Goal: Task Accomplishment & Management: Use online tool/utility

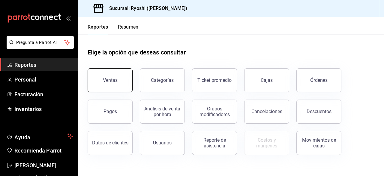
click at [106, 86] on button "Ventas" at bounding box center [110, 80] width 45 height 24
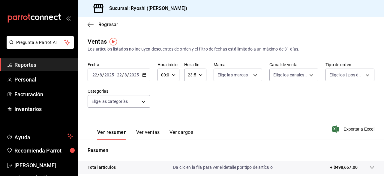
click at [144, 75] on icon "button" at bounding box center [144, 75] width 4 height 4
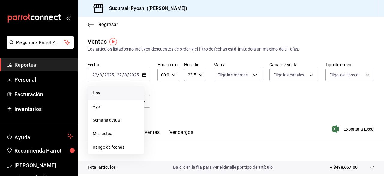
click at [120, 97] on li "Hoy" at bounding box center [116, 93] width 56 height 14
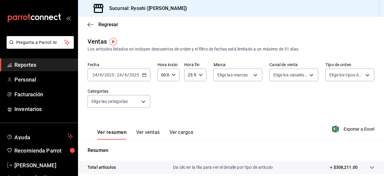
click at [184, 102] on div "Fecha 2025-08-24 24 / 8 / 2025 - 2025-08-24 24 / 8 / 2025 Hora inicio 00:00 Hor…" at bounding box center [231, 88] width 287 height 53
click at [348, 131] on span "Exportar a Excel" at bounding box center [354, 128] width 41 height 7
click at [142, 101] on body "Pregunta a Parrot AI Reportes Personal Facturación Inventarios Ayuda Recomienda…" at bounding box center [192, 88] width 384 height 176
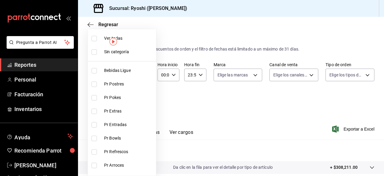
click at [94, 84] on input "checkbox" at bounding box center [94, 83] width 5 height 5
checkbox input "true"
type input "3971b1f1-eb4c-4b65-a33f-e0602f1a7270"
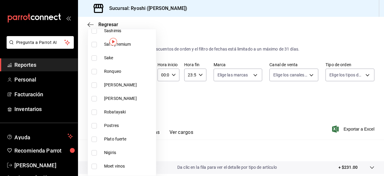
scroll to position [413, 0]
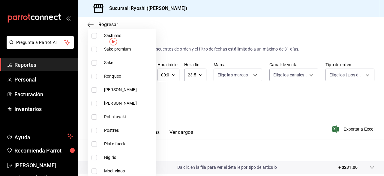
click at [94, 130] on input "checkbox" at bounding box center [94, 130] width 5 height 5
checkbox input "true"
type input "3971b1f1-eb4c-4b65-a33f-e0602f1a7270,f29fb788-a061-4889-ae5a-b73f6482cd79"
click at [318, 116] on div at bounding box center [192, 88] width 384 height 176
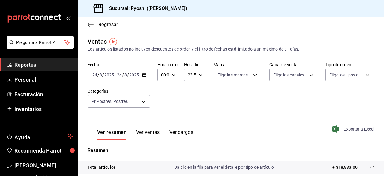
click at [353, 130] on span "Exportar a Excel" at bounding box center [354, 128] width 41 height 7
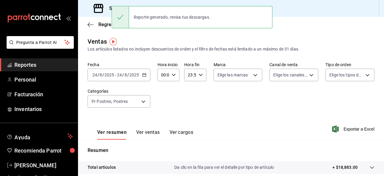
click at [300, 23] on div "Regresar" at bounding box center [231, 24] width 306 height 15
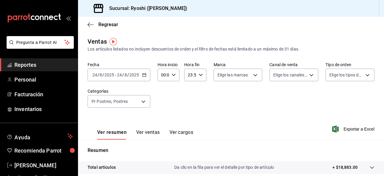
click at [146, 73] on icon "button" at bounding box center [144, 75] width 4 height 4
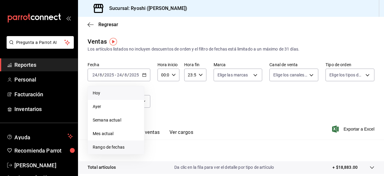
click at [118, 147] on span "Rango de fechas" at bounding box center [116, 147] width 47 height 6
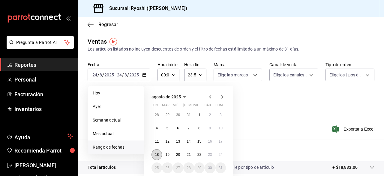
click at [156, 154] on abbr "18" at bounding box center [157, 154] width 4 height 4
click at [221, 157] on button "24" at bounding box center [221, 154] width 11 height 11
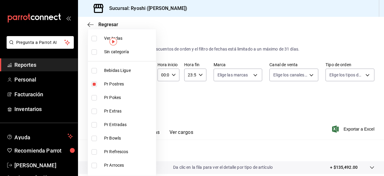
click at [144, 102] on body "Pregunta a Parrot AI Reportes Personal Facturación Inventarios Ayuda Recomienda…" at bounding box center [192, 88] width 384 height 176
click at [96, 39] on input "checkbox" at bounding box center [94, 38] width 5 height 5
checkbox input "true"
type input "ad186e92-f0af-46bc-bbfd-7ffa80562c6f,3971b1f1-eb4c-4b65-a33f-e0602f1a7270,e647e…"
checkbox input "true"
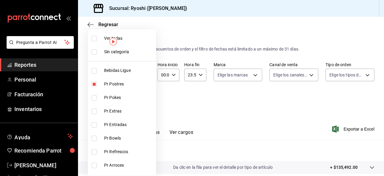
checkbox input "true"
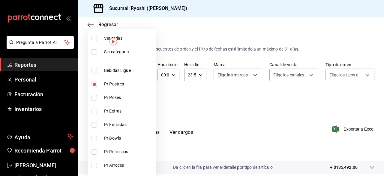
checkbox input "true"
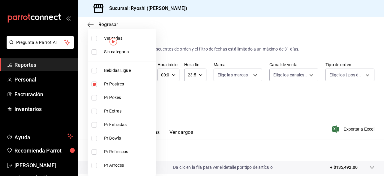
checkbox input "true"
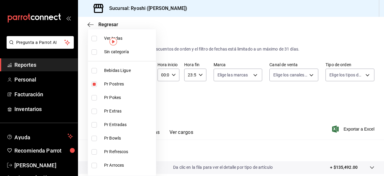
checkbox input "true"
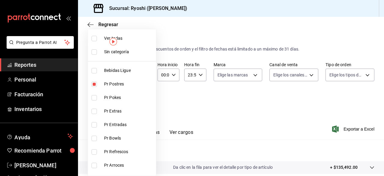
checkbox input "true"
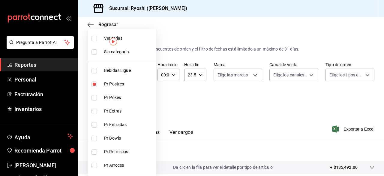
checkbox input "true"
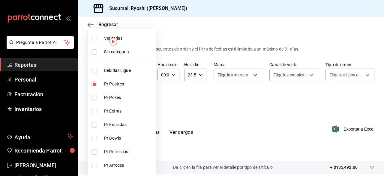
checkbox input "true"
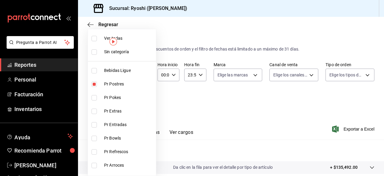
checkbox input "true"
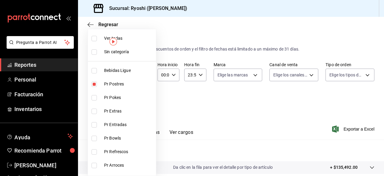
checkbox input "true"
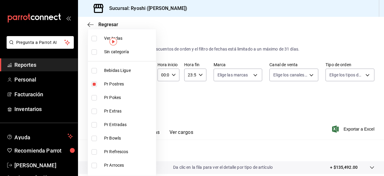
checkbox input "true"
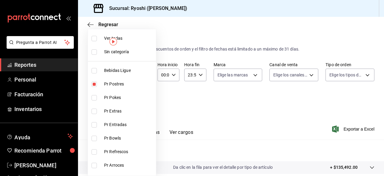
checkbox input "true"
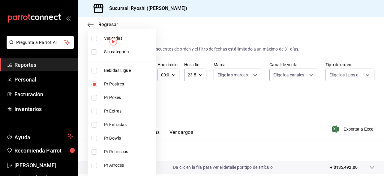
checkbox input "true"
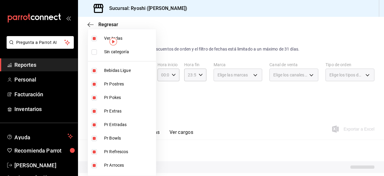
click at [96, 39] on input "checkbox" at bounding box center [94, 38] width 5 height 5
checkbox input "false"
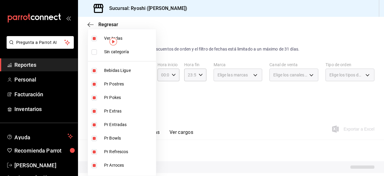
checkbox input "false"
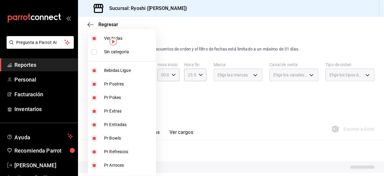
checkbox input "false"
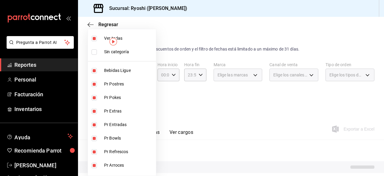
checkbox input "false"
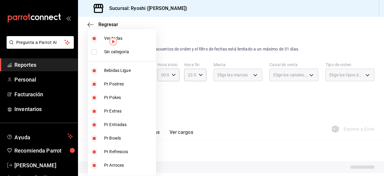
checkbox input "false"
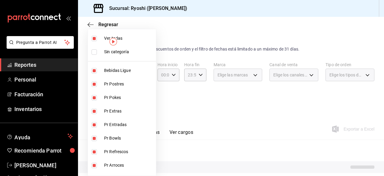
checkbox input "false"
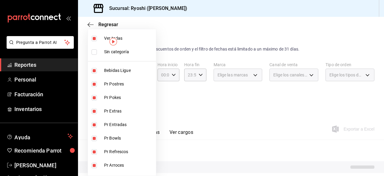
checkbox input "false"
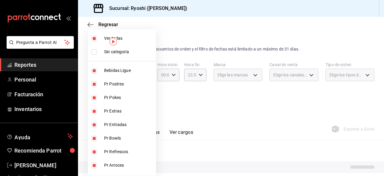
checkbox input "false"
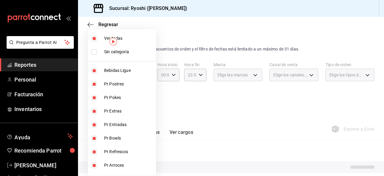
checkbox input "false"
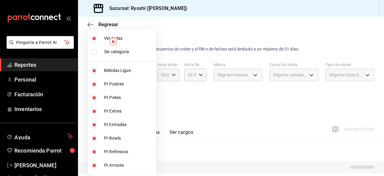
checkbox input "false"
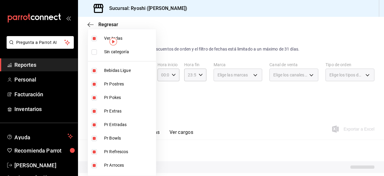
checkbox input "false"
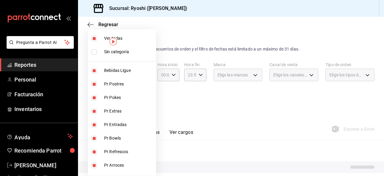
checkbox input "false"
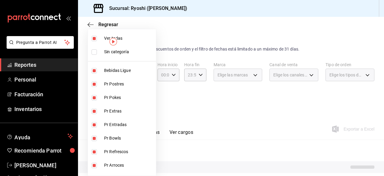
checkbox input "false"
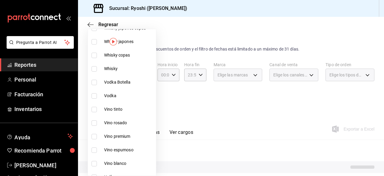
scroll to position [168, 0]
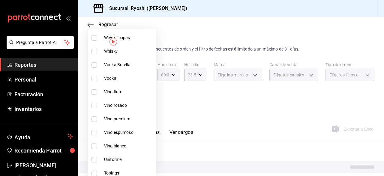
click at [95, 90] on input "checkbox" at bounding box center [94, 91] width 5 height 5
checkbox input "true"
type input "9e45836e-5165-411d-b9a9-a93703cb00e4"
click at [94, 104] on input "checkbox" at bounding box center [94, 105] width 5 height 5
checkbox input "true"
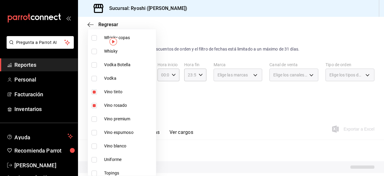
click at [94, 123] on li "Vino premium" at bounding box center [122, 119] width 68 height 14
type input "9e45836e-5165-411d-b9a9-a93703cb00e4,47d610a0-d442-4f9b-9646-d2a82839042c,211b5…"
checkbox input "true"
click at [95, 131] on input "checkbox" at bounding box center [94, 132] width 5 height 5
checkbox input "true"
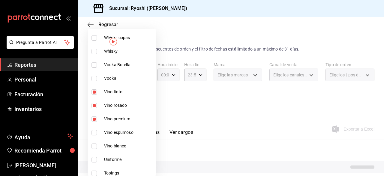
type input "9e45836e-5165-411d-b9a9-a93703cb00e4,47d610a0-d442-4f9b-9646-d2a82839042c,211b5…"
click at [93, 143] on input "checkbox" at bounding box center [94, 145] width 5 height 5
checkbox input "true"
type input "9e45836e-5165-411d-b9a9-a93703cb00e4,47d610a0-d442-4f9b-9646-d2a82839042c,211b5…"
click at [194, 120] on div at bounding box center [192, 88] width 384 height 176
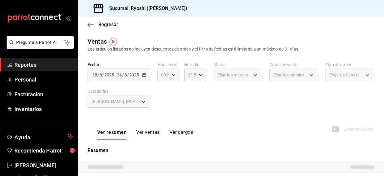
click at [293, 125] on div "Ver resumen Ver ventas Ver cargos Exportar a Excel" at bounding box center [231, 127] width 306 height 25
click at [142, 102] on div "[PERSON_NAME], [PERSON_NAME], Vino premium, Vino espumoso, Vino blanco" at bounding box center [119, 101] width 63 height 13
click at [227, 117] on div "Ver resumen Ver ventas Ver cargos Exportar a Excel" at bounding box center [231, 127] width 306 height 25
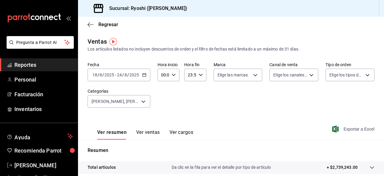
click at [350, 128] on span "Exportar a Excel" at bounding box center [354, 128] width 41 height 7
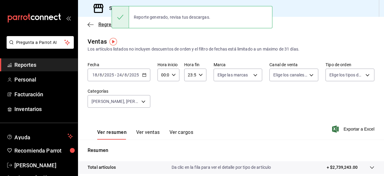
click at [90, 24] on icon "button" at bounding box center [91, 24] width 6 height 5
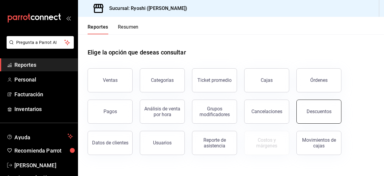
click at [330, 109] on div "Descuentos" at bounding box center [319, 111] width 25 height 6
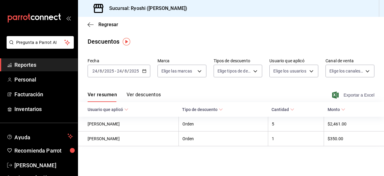
click at [352, 97] on span "Exportar a Excel" at bounding box center [354, 94] width 41 height 7
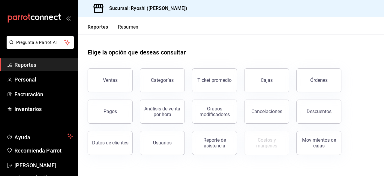
drag, startPoint x: 108, startPoint y: 92, endPoint x: 110, endPoint y: 89, distance: 3.4
click at [110, 89] on button "Ventas" at bounding box center [110, 80] width 45 height 24
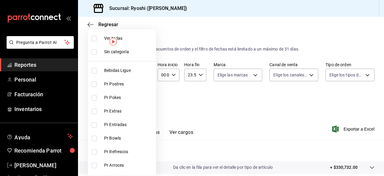
click at [144, 101] on body "Pregunta a Parrot AI Reportes Personal Facturación Inventarios Ayuda Recomienda…" at bounding box center [192, 88] width 384 height 176
click at [95, 39] on input "checkbox" at bounding box center [94, 38] width 5 height 5
checkbox input "true"
type input "ad186e92-f0af-46bc-bbfd-7ffa80562c6f,3971b1f1-eb4c-4b65-a33f-e0602f1a7270,e647e…"
checkbox input "true"
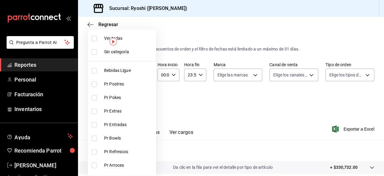
checkbox input "true"
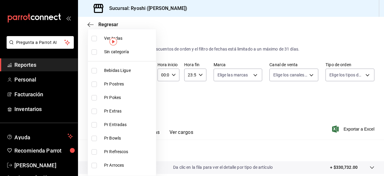
checkbox input "true"
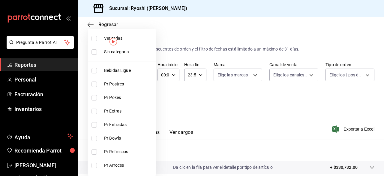
checkbox input "true"
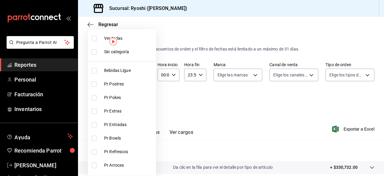
checkbox input "true"
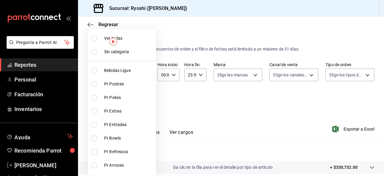
checkbox input "true"
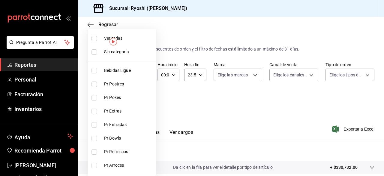
checkbox input "true"
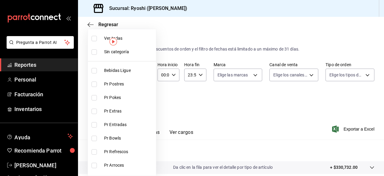
checkbox input "true"
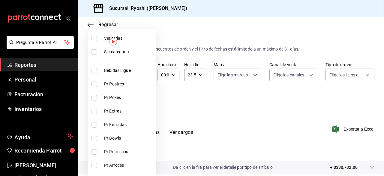
checkbox input "true"
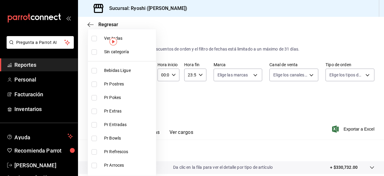
checkbox input "true"
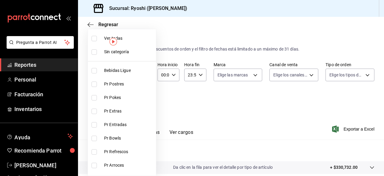
checkbox input "true"
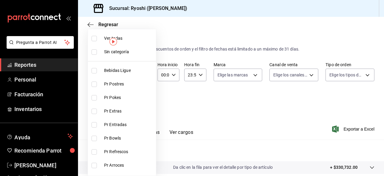
checkbox input "true"
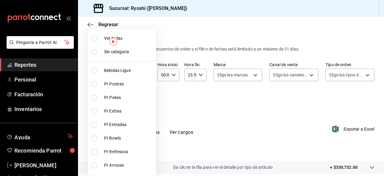
checkbox input "true"
click at [254, 121] on div at bounding box center [192, 88] width 384 height 176
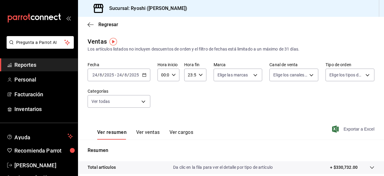
click at [345, 129] on span "Exportar a Excel" at bounding box center [354, 128] width 41 height 7
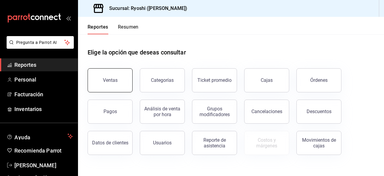
click at [112, 77] on button "Ventas" at bounding box center [110, 80] width 45 height 24
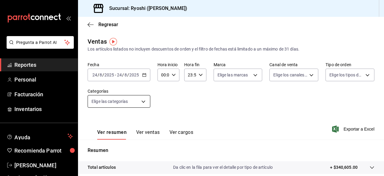
click at [144, 98] on body "Pregunta a Parrot AI Reportes Personal Facturación Inventarios Ayuda Recomienda…" at bounding box center [192, 88] width 384 height 176
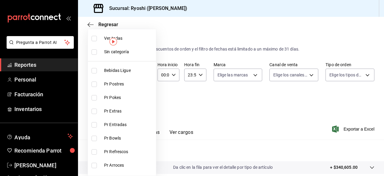
click at [92, 40] on input "checkbox" at bounding box center [94, 38] width 5 height 5
checkbox input "true"
type input "ad186e92-f0af-46bc-bbfd-7ffa80562c6f,3971b1f1-eb4c-4b65-a33f-e0602f1a7270,e647e…"
checkbox input "true"
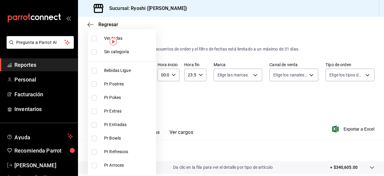
checkbox input "true"
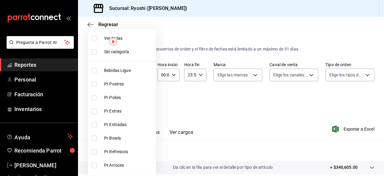
checkbox input "true"
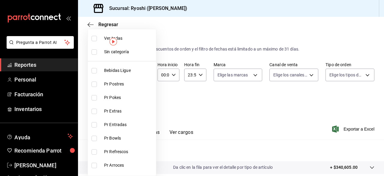
checkbox input "true"
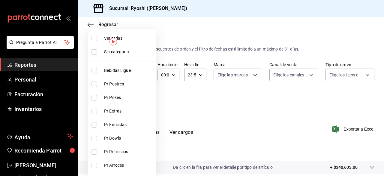
checkbox input "true"
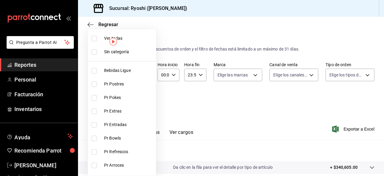
checkbox input "true"
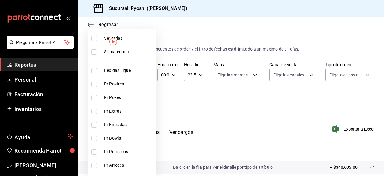
checkbox input "true"
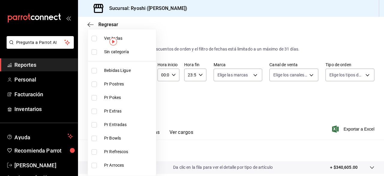
checkbox input "true"
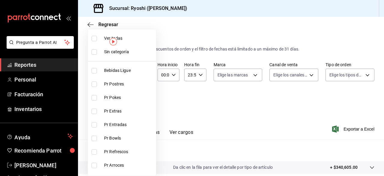
checkbox input "true"
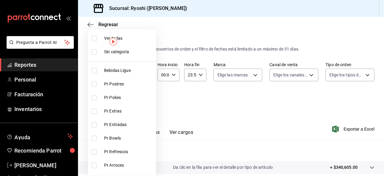
checkbox input "true"
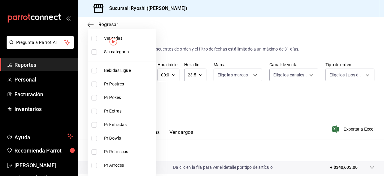
checkbox input "true"
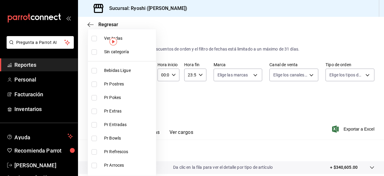
checkbox input "true"
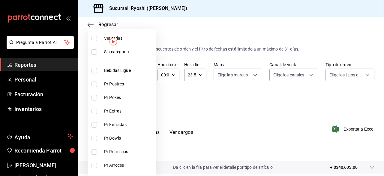
checkbox input "true"
click at [235, 115] on div at bounding box center [192, 88] width 384 height 176
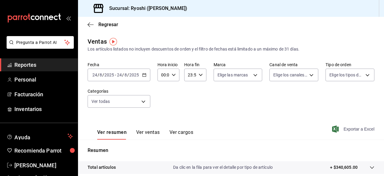
click at [350, 129] on span "Exportar a Excel" at bounding box center [354, 128] width 41 height 7
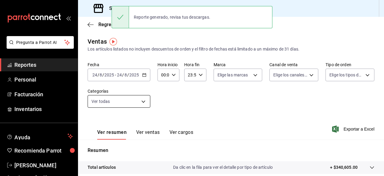
click at [145, 101] on body "Pregunta a Parrot AI Reportes Personal Facturación Inventarios Ayuda Recomienda…" at bounding box center [192, 88] width 384 height 176
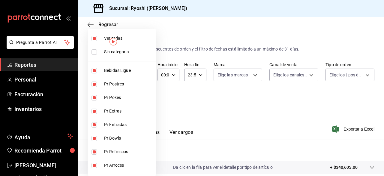
click at [96, 37] on input "checkbox" at bounding box center [94, 38] width 5 height 5
checkbox input "false"
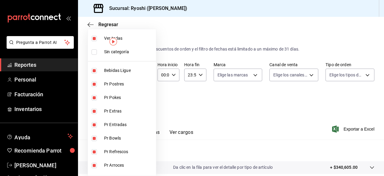
checkbox input "false"
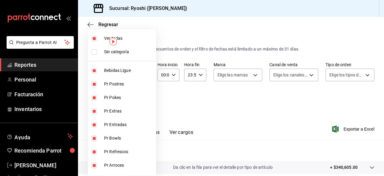
checkbox input "false"
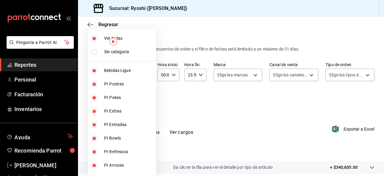
checkbox input "false"
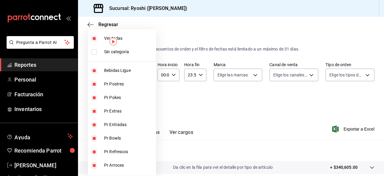
checkbox input "false"
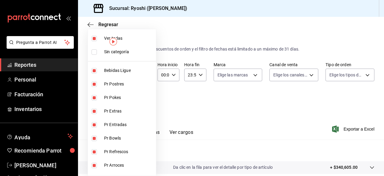
checkbox input "false"
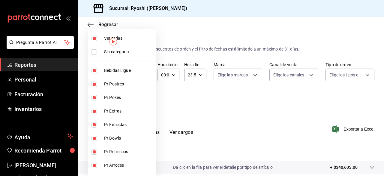
checkbox input "false"
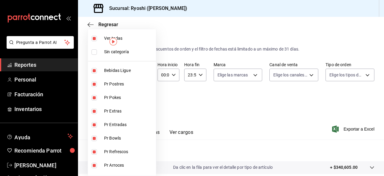
checkbox input "false"
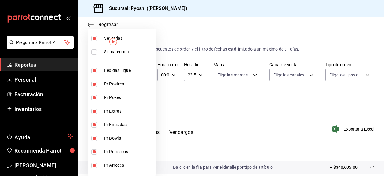
checkbox input "false"
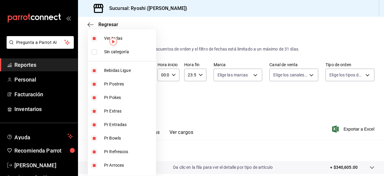
checkbox input "false"
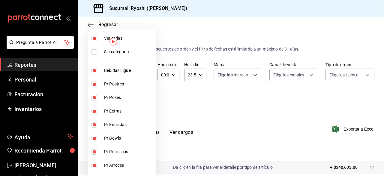
checkbox input "false"
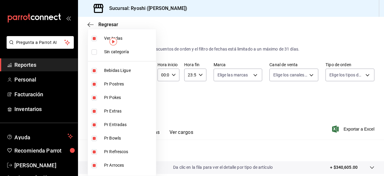
checkbox input "false"
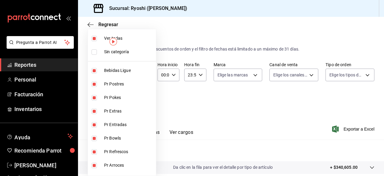
checkbox input "false"
click at [95, 81] on input "checkbox" at bounding box center [94, 83] width 5 height 5
checkbox input "true"
type input "3971b1f1-eb4c-4b65-a33f-e0602f1a7270"
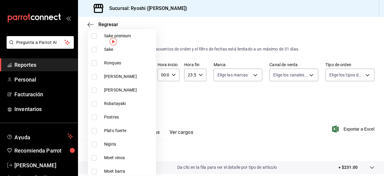
scroll to position [427, 0]
click at [93, 116] on input "checkbox" at bounding box center [94, 116] width 5 height 5
checkbox input "true"
type input "3971b1f1-eb4c-4b65-a33f-e0602f1a7270,f29fb788-a061-4889-ae5a-b73f6482cd79"
click at [297, 114] on div at bounding box center [192, 88] width 384 height 176
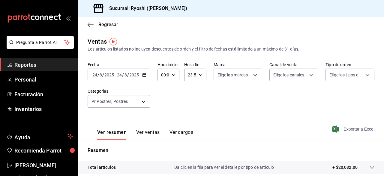
click at [348, 128] on span "Exportar a Excel" at bounding box center [354, 128] width 41 height 7
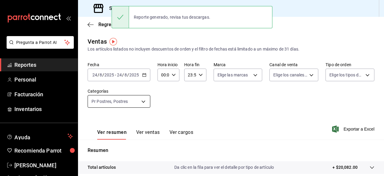
click at [146, 99] on body "Pregunta a Parrot AI Reportes Personal Facturación Inventarios Ayuda Recomienda…" at bounding box center [192, 88] width 384 height 176
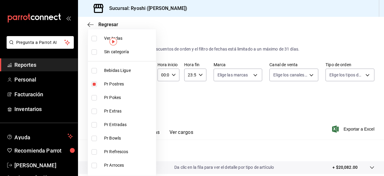
click at [95, 36] on input "checkbox" at bounding box center [94, 38] width 5 height 5
checkbox input "true"
type input "ad186e92-f0af-46bc-bbfd-7ffa80562c6f,3971b1f1-eb4c-4b65-a33f-e0602f1a7270,e647e…"
checkbox input "true"
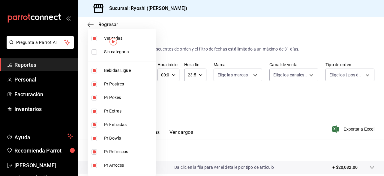
checkbox input "true"
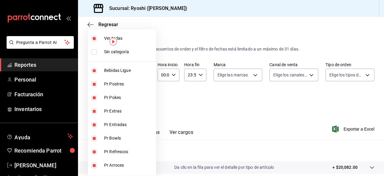
checkbox input "true"
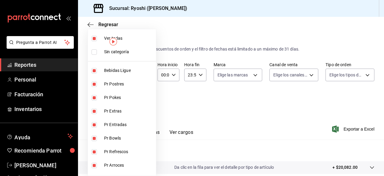
checkbox input "true"
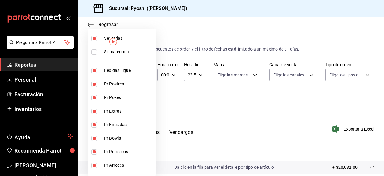
checkbox input "true"
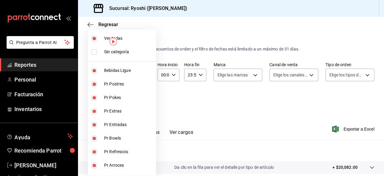
checkbox input "true"
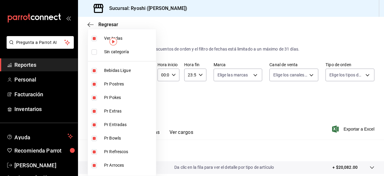
checkbox input "true"
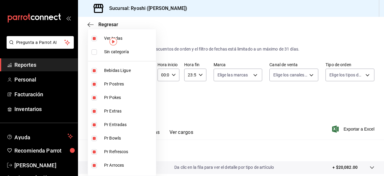
checkbox input "true"
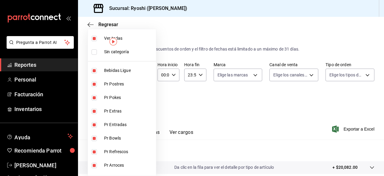
checkbox input "true"
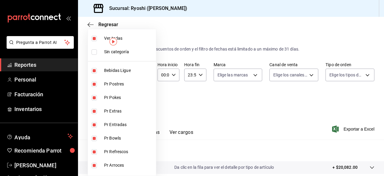
checkbox input "true"
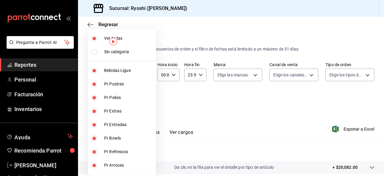
checkbox input "true"
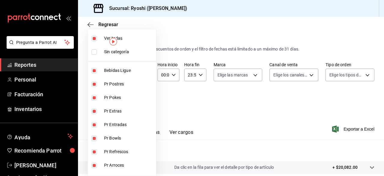
checkbox input "true"
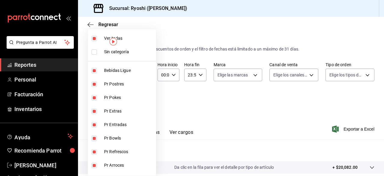
checkbox input "true"
click at [95, 36] on input "checkbox" at bounding box center [94, 38] width 5 height 5
checkbox input "false"
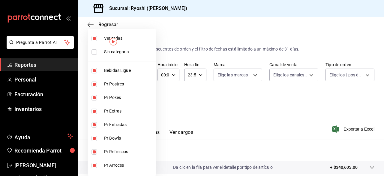
checkbox input "false"
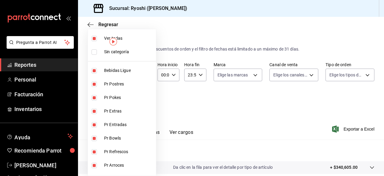
checkbox input "false"
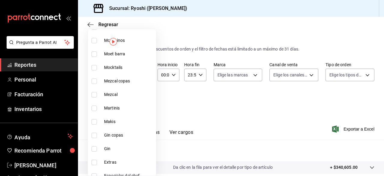
scroll to position [699, 0]
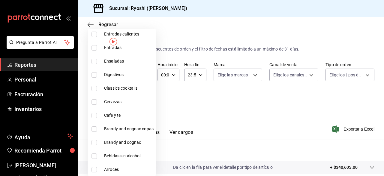
click at [96, 116] on input "checkbox" at bounding box center [94, 115] width 5 height 5
click at [353, 129] on div at bounding box center [192, 88] width 384 height 176
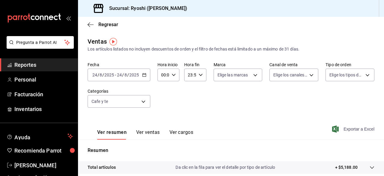
click at [351, 128] on span "Exportar a Excel" at bounding box center [354, 128] width 41 height 7
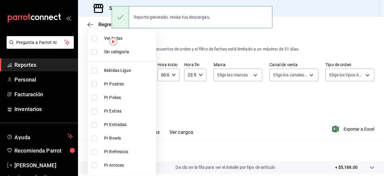
click at [144, 102] on body "Pregunta a Parrot AI Reportes Personal Facturación Inventarios Ayuda Recomienda…" at bounding box center [192, 88] width 384 height 176
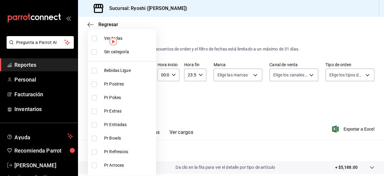
click at [93, 36] on input "checkbox" at bounding box center [94, 38] width 5 height 5
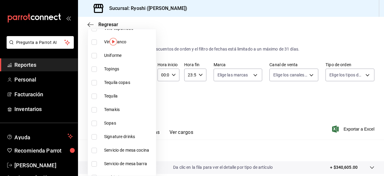
scroll to position [279, 0]
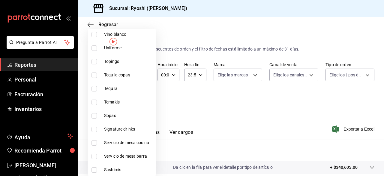
click at [94, 127] on input "checkbox" at bounding box center [94, 128] width 5 height 5
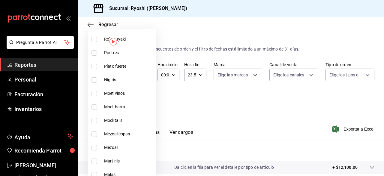
scroll to position [493, 0]
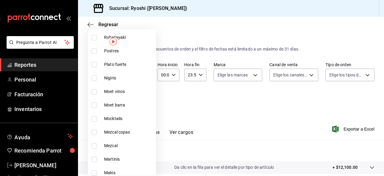
click at [95, 118] on input "checkbox" at bounding box center [94, 118] width 5 height 5
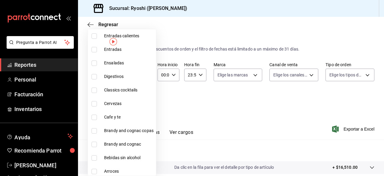
scroll to position [698, 0]
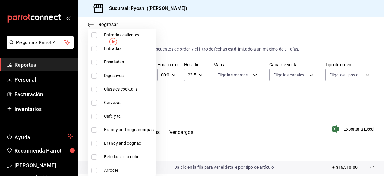
click at [94, 90] on input "checkbox" at bounding box center [94, 88] width 5 height 5
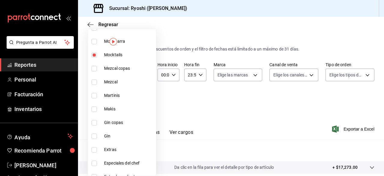
scroll to position [555, 0]
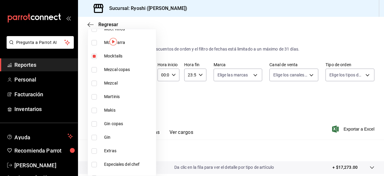
click at [93, 97] on input "checkbox" at bounding box center [94, 96] width 5 height 5
click at [252, 102] on div at bounding box center [192, 88] width 384 height 176
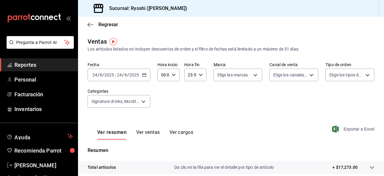
click at [347, 129] on span "Exportar a Excel" at bounding box center [354, 128] width 41 height 7
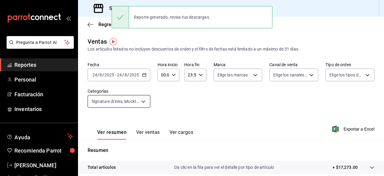
click at [146, 99] on body "Pregunta a Parrot AI Reportes Personal Facturación Inventarios Ayuda Recomienda…" at bounding box center [192, 88] width 384 height 176
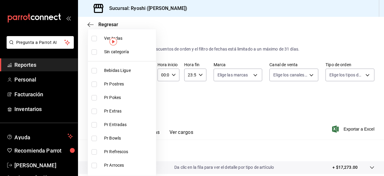
click at [96, 37] on input "checkbox" at bounding box center [94, 38] width 5 height 5
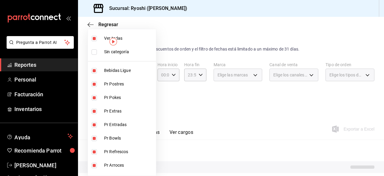
click at [96, 37] on input "checkbox" at bounding box center [94, 38] width 5 height 5
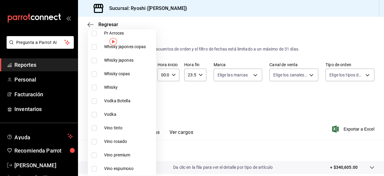
scroll to position [133, 0]
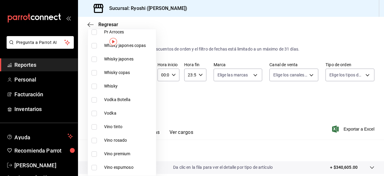
click at [96, 124] on input "checkbox" at bounding box center [94, 126] width 5 height 5
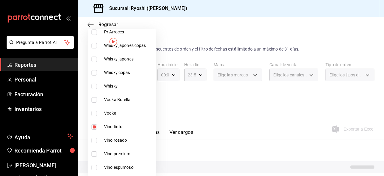
click at [94, 138] on input "checkbox" at bounding box center [94, 140] width 5 height 5
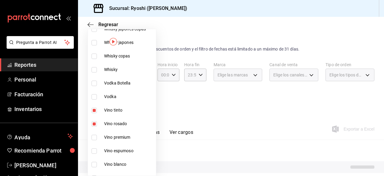
scroll to position [150, 0]
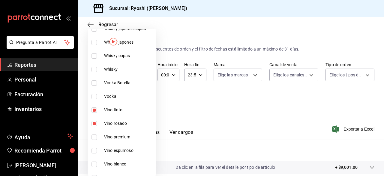
click at [94, 138] on input "checkbox" at bounding box center [94, 136] width 5 height 5
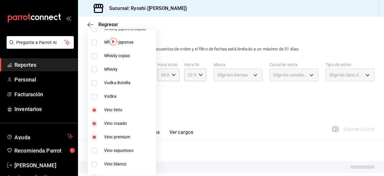
click at [93, 153] on input "checkbox" at bounding box center [94, 150] width 5 height 5
click at [95, 162] on input "checkbox" at bounding box center [94, 163] width 5 height 5
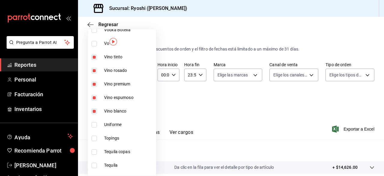
scroll to position [203, 0]
click at [343, 128] on div at bounding box center [192, 88] width 384 height 176
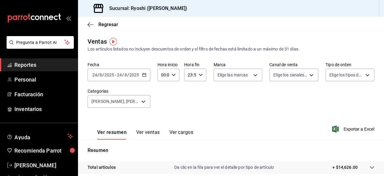
click at [343, 128] on span "Exportar a Excel" at bounding box center [354, 128] width 41 height 7
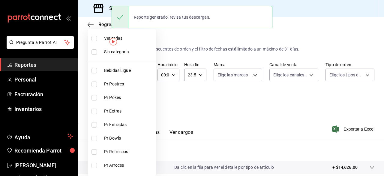
click at [146, 102] on body "Pregunta a Parrot AI Reportes Personal Facturación Inventarios Ayuda Recomienda…" at bounding box center [192, 88] width 384 height 176
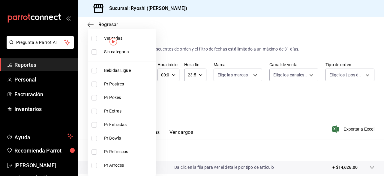
click at [143, 101] on li "Pr Pokes" at bounding box center [122, 98] width 68 height 14
click at [142, 103] on li "Pr Pokes" at bounding box center [122, 98] width 68 height 14
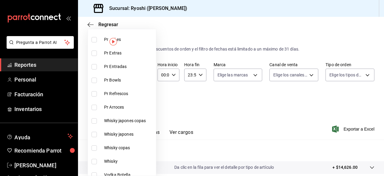
scroll to position [58, 0]
click at [287, 31] on div at bounding box center [192, 88] width 384 height 176
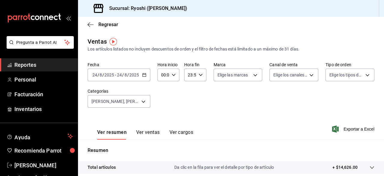
click at [151, 17] on div "Sucursal: Ryoshi ([PERSON_NAME])" at bounding box center [136, 8] width 107 height 17
click at [296, 28] on div "Regresar" at bounding box center [231, 24] width 306 height 15
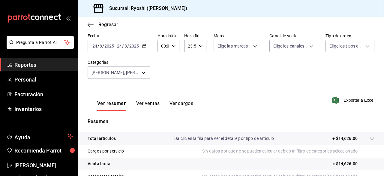
scroll to position [27, 0]
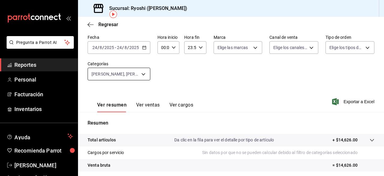
click at [143, 75] on body "Pregunta a Parrot AI Reportes Personal Facturación Inventarios Ayuda Recomienda…" at bounding box center [192, 88] width 384 height 176
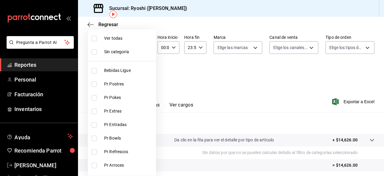
click at [94, 39] on input "checkbox" at bounding box center [94, 38] width 5 height 5
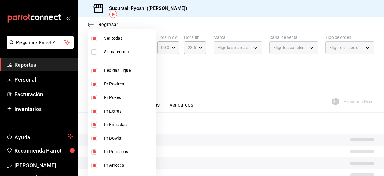
click at [94, 39] on input "checkbox" at bounding box center [94, 38] width 5 height 5
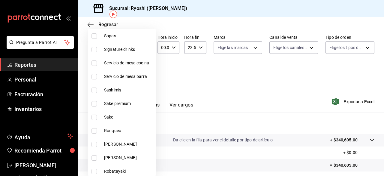
scroll to position [358, 0]
click at [93, 105] on input "checkbox" at bounding box center [94, 104] width 5 height 5
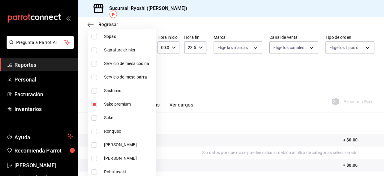
click at [96, 117] on input "checkbox" at bounding box center [94, 117] width 5 height 5
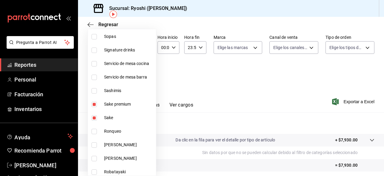
click at [259, 114] on div at bounding box center [192, 88] width 384 height 176
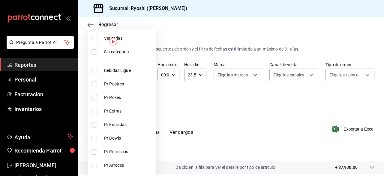
click at [142, 103] on body "Pregunta a Parrot AI Reportes Personal Facturación Inventarios Ayuda Recomienda…" at bounding box center [192, 88] width 384 height 176
click at [97, 38] on input "checkbox" at bounding box center [94, 38] width 5 height 5
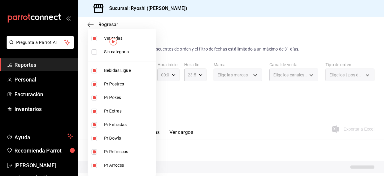
click at [97, 38] on input "checkbox" at bounding box center [94, 38] width 5 height 5
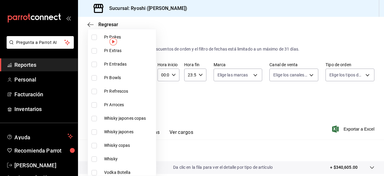
scroll to position [64, 0]
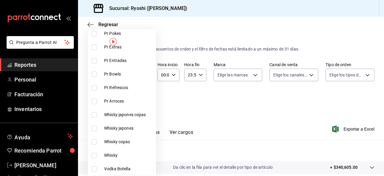
click at [94, 113] on input "checkbox" at bounding box center [94, 114] width 5 height 5
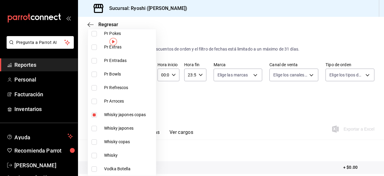
click at [94, 128] on input "checkbox" at bounding box center [94, 128] width 5 height 5
click at [95, 142] on input "checkbox" at bounding box center [94, 141] width 5 height 5
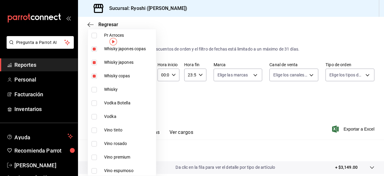
scroll to position [130, 0]
click at [93, 91] on input "checkbox" at bounding box center [94, 88] width 5 height 5
click at [95, 105] on li "Vodka Botella" at bounding box center [122, 103] width 68 height 14
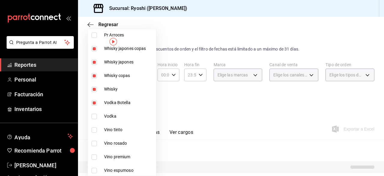
click at [94, 116] on input "checkbox" at bounding box center [94, 116] width 5 height 5
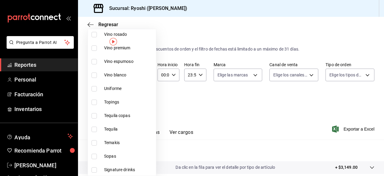
scroll to position [240, 0]
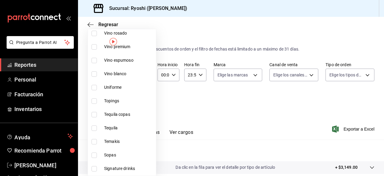
click at [94, 116] on input "checkbox" at bounding box center [94, 114] width 5 height 5
click at [94, 127] on input "checkbox" at bounding box center [94, 127] width 5 height 5
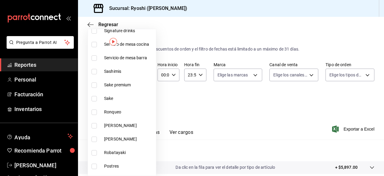
scroll to position [378, 0]
click at [94, 126] on input "checkbox" at bounding box center [94, 125] width 5 height 5
click at [94, 137] on input "checkbox" at bounding box center [94, 138] width 5 height 5
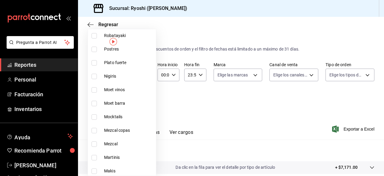
scroll to position [506, 0]
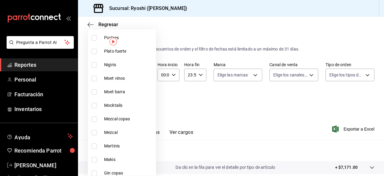
click at [94, 115] on li "Mezcal copas" at bounding box center [122, 119] width 68 height 14
click at [94, 131] on input "checkbox" at bounding box center [94, 132] width 5 height 5
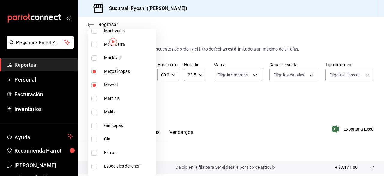
scroll to position [560, 0]
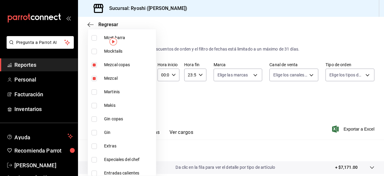
click at [95, 119] on input "checkbox" at bounding box center [94, 118] width 5 height 5
click at [96, 131] on input "checkbox" at bounding box center [94, 132] width 5 height 5
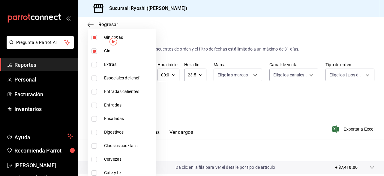
scroll to position [643, 0]
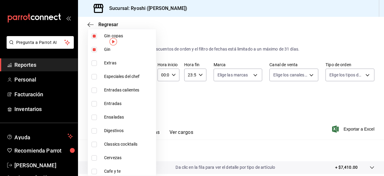
click at [96, 131] on input "checkbox" at bounding box center [94, 130] width 5 height 5
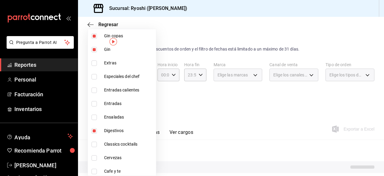
click at [96, 131] on input "checkbox" at bounding box center [94, 130] width 5 height 5
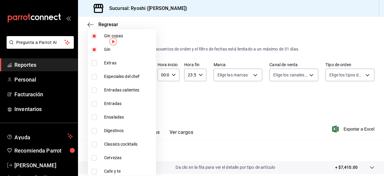
click at [93, 156] on input "checkbox" at bounding box center [94, 157] width 5 height 5
click at [95, 131] on input "checkbox" at bounding box center [94, 130] width 5 height 5
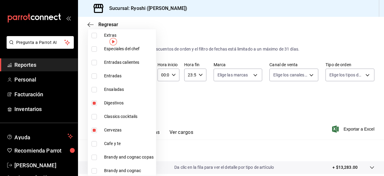
scroll to position [699, 0]
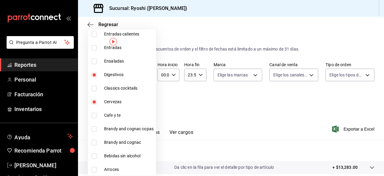
click at [95, 129] on input "checkbox" at bounding box center [94, 128] width 5 height 5
click at [95, 142] on input "checkbox" at bounding box center [94, 142] width 5 height 5
click at [192, 116] on div at bounding box center [192, 88] width 384 height 176
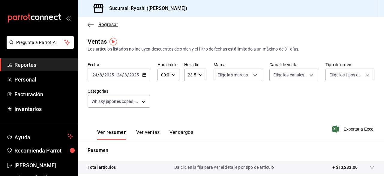
click at [95, 23] on span "Regresar" at bounding box center [103, 25] width 31 height 6
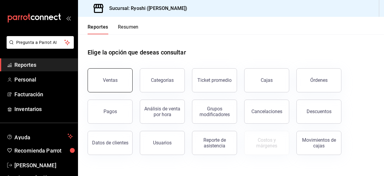
click at [108, 75] on button "Ventas" at bounding box center [110, 80] width 45 height 24
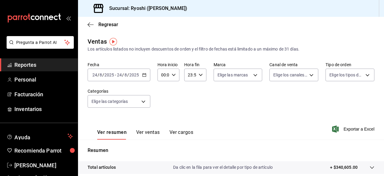
click at [144, 74] on icon "button" at bounding box center [144, 75] width 4 height 4
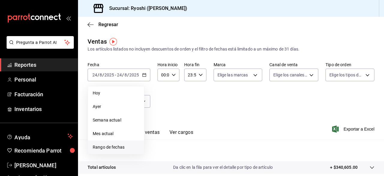
click at [105, 146] on span "Rango de fechas" at bounding box center [116, 147] width 47 height 6
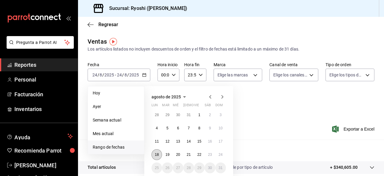
click at [159, 154] on button "18" at bounding box center [157, 154] width 11 height 11
click at [223, 154] on button "24" at bounding box center [221, 154] width 11 height 11
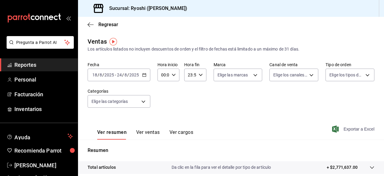
click at [358, 127] on span "Exportar a Excel" at bounding box center [354, 128] width 41 height 7
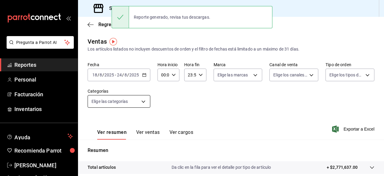
click at [141, 104] on body "Pregunta a Parrot AI Reportes Personal Facturación Inventarios Ayuda Recomienda…" at bounding box center [192, 88] width 384 height 176
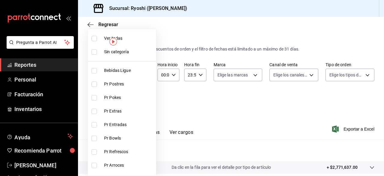
click at [141, 104] on li "Pr Extras" at bounding box center [122, 111] width 68 height 14
click at [205, 106] on div at bounding box center [192, 88] width 384 height 176
click at [144, 102] on body "Pregunta a Parrot AI Reportes Personal Facturación Inventarios Ayuda Recomienda…" at bounding box center [192, 88] width 384 height 176
click at [94, 39] on input "checkbox" at bounding box center [94, 38] width 5 height 5
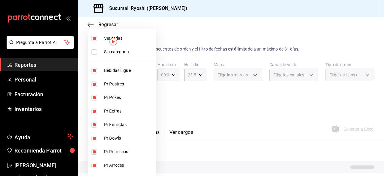
click at [94, 39] on input "checkbox" at bounding box center [94, 38] width 5 height 5
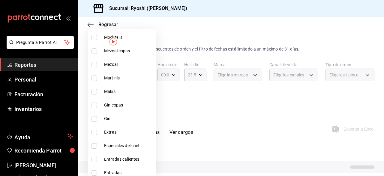
scroll to position [699, 0]
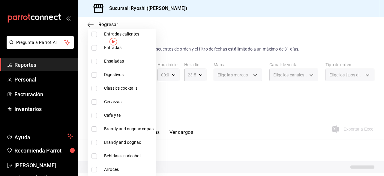
click at [95, 103] on input "checkbox" at bounding box center [94, 101] width 5 height 5
click at [249, 107] on div at bounding box center [192, 88] width 384 height 176
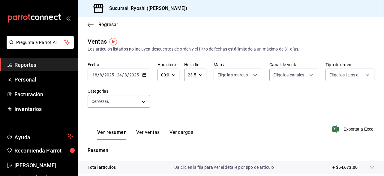
click at [361, 6] on div "Sucursal: Ryoshi ([PERSON_NAME])" at bounding box center [231, 8] width 306 height 17
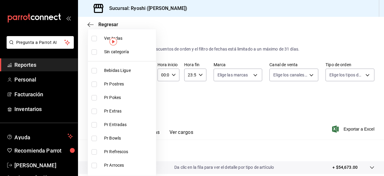
click at [143, 101] on body "Pregunta a Parrot AI Reportes Personal Facturación Inventarios Ayuda Recomienda…" at bounding box center [192, 88] width 384 height 176
click at [93, 37] on input "checkbox" at bounding box center [94, 38] width 5 height 5
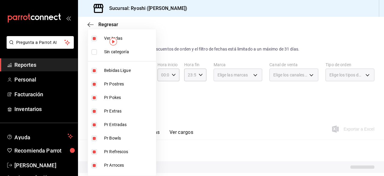
click at [93, 37] on input "checkbox" at bounding box center [94, 38] width 5 height 5
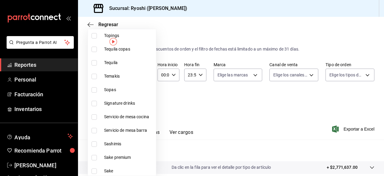
scroll to position [307, 0]
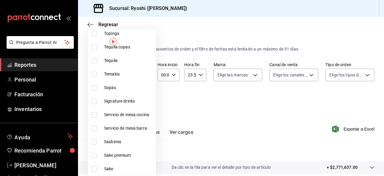
click at [93, 100] on input "checkbox" at bounding box center [94, 101] width 5 height 5
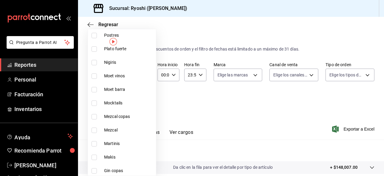
scroll to position [512, 0]
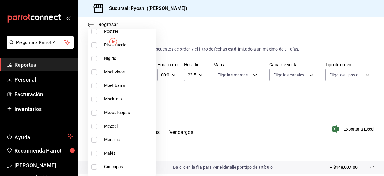
click at [93, 138] on input "checkbox" at bounding box center [94, 139] width 5 height 5
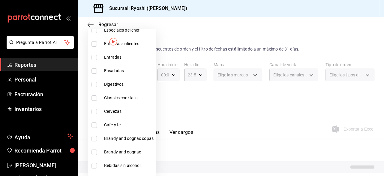
scroll to position [699, 0]
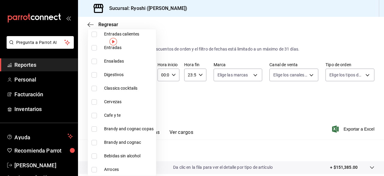
click at [95, 88] on input "checkbox" at bounding box center [94, 88] width 5 height 5
click at [295, 124] on div at bounding box center [192, 88] width 384 height 176
